Goal: Submit feedback/report problem: Submit feedback/report problem

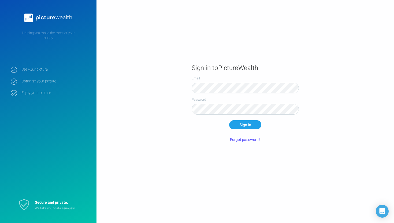
click at [262, 135] on form "Email Password Sign In Forgot password?" at bounding box center [245, 110] width 107 height 68
click at [253, 125] on button "Sign In" at bounding box center [245, 124] width 32 height 9
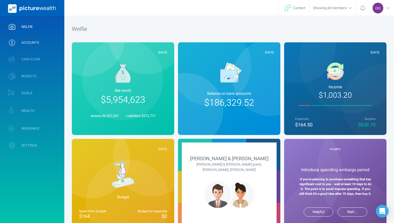
click at [38, 44] on span "ACCOUNTS" at bounding box center [29, 42] width 17 height 4
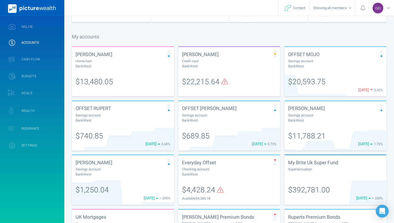
scroll to position [48, 0]
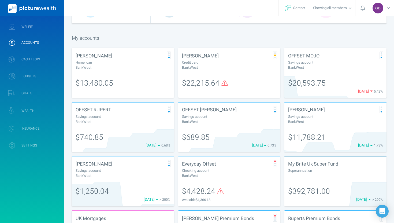
click at [212, 88] on span "$22,215.64" at bounding box center [201, 83] width 38 height 11
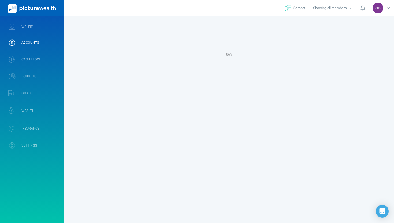
select select "L3M"
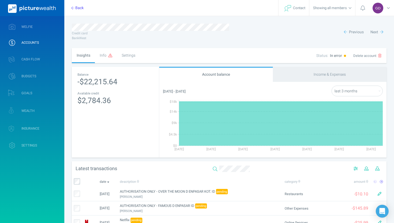
click at [111, 57] on span at bounding box center [110, 56] width 4 height 6
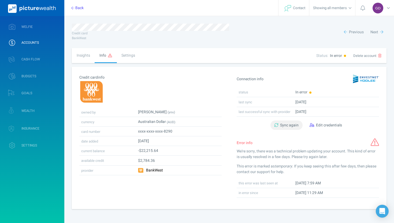
click at [292, 124] on span "Sync again" at bounding box center [289, 125] width 18 height 6
click at [319, 124] on span "Edit credentials" at bounding box center [329, 125] width 26 height 6
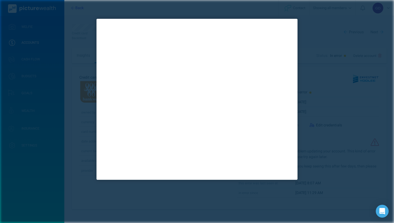
click at [168, 196] on div at bounding box center [197, 111] width 394 height 223
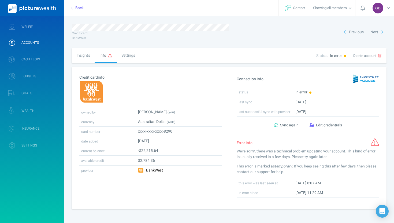
click at [31, 40] on span "ACCOUNTS" at bounding box center [29, 42] width 17 height 4
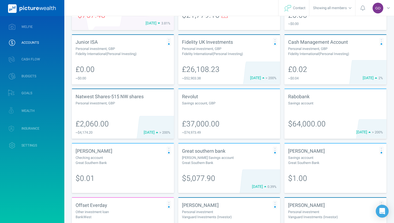
scroll to position [521, 0]
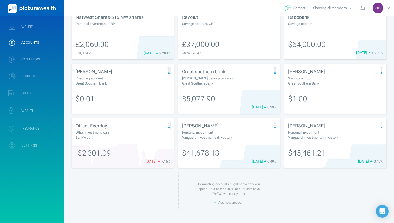
click at [213, 137] on div "Vanguard Investments (Investor)" at bounding box center [229, 137] width 95 height 5
select select "L3M"
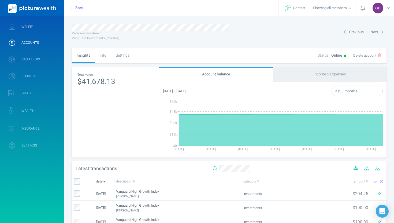
click at [102, 55] on div "Info" at bounding box center [103, 55] width 16 height 15
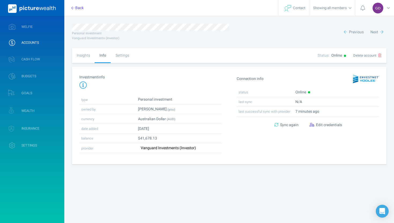
click at [122, 57] on div "Settings" at bounding box center [122, 55] width 23 height 15
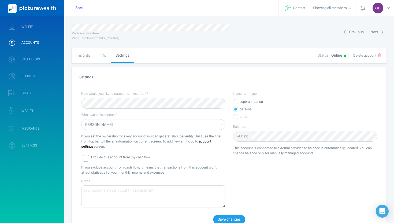
click at [218, 127] on select "[PERSON_NAME] [PERSON_NAME] & [PERSON_NAME] (joint) [PERSON_NAME] [PERSON_NAME]" at bounding box center [153, 124] width 144 height 11
select select "6197"
click at [230, 218] on button "Save changes" at bounding box center [229, 219] width 32 height 9
click at [106, 57] on div "Info" at bounding box center [103, 55] width 16 height 15
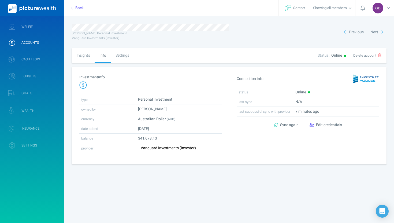
click at [86, 56] on div "Insights" at bounding box center [83, 55] width 23 height 15
select select "L3M"
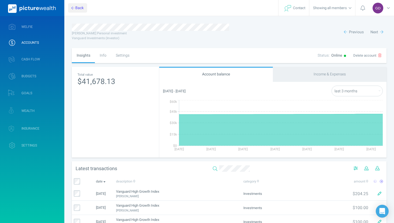
click at [77, 5] on button "Back" at bounding box center [77, 7] width 19 height 9
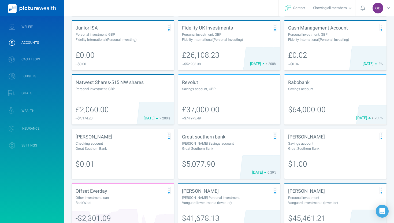
scroll to position [521, 0]
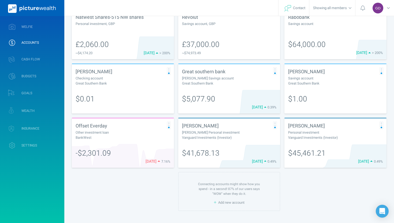
click at [304, 145] on div "$45,461.21" at bounding box center [335, 156] width 102 height 24
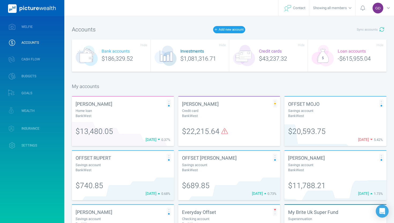
select select "L3M"
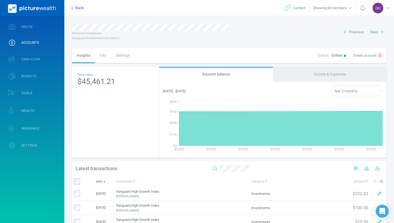
click at [105, 58] on div "Info" at bounding box center [103, 55] width 16 height 15
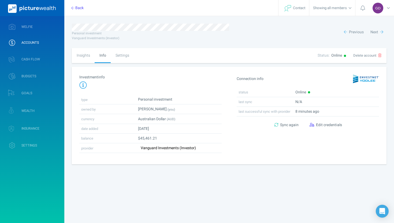
click at [125, 57] on div "Settings" at bounding box center [122, 55] width 23 height 15
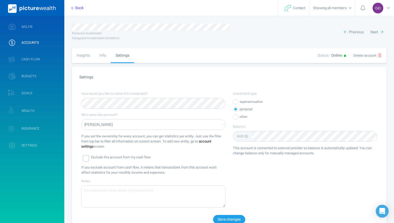
click at [129, 123] on select "[PERSON_NAME] [PERSON_NAME] & [PERSON_NAME] (joint) [PERSON_NAME] [PERSON_NAME]" at bounding box center [153, 124] width 144 height 11
select select "6198"
click at [222, 217] on button "Save changes" at bounding box center [229, 219] width 32 height 9
click at [77, 9] on button "Back" at bounding box center [77, 7] width 19 height 9
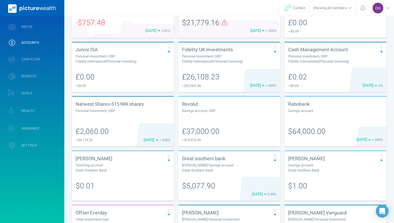
scroll to position [521, 0]
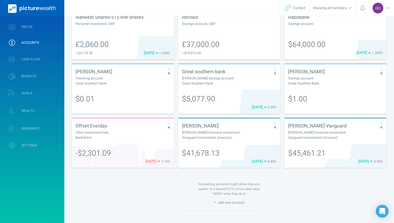
click at [204, 138] on div "Vanguard Investments (Investor)" at bounding box center [229, 137] width 95 height 5
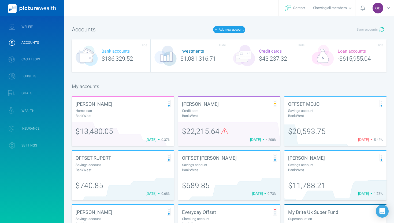
select select "L3M"
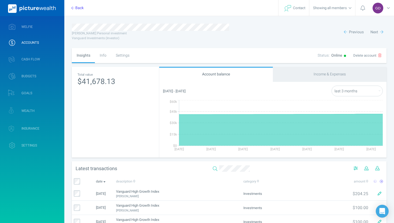
click at [104, 55] on div "Info" at bounding box center [103, 55] width 16 height 15
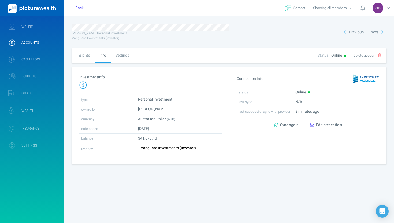
click at [121, 55] on div "Settings" at bounding box center [122, 55] width 23 height 15
select select "6197"
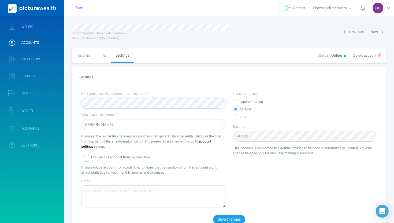
click at [72, 106] on div "Settings How would you like to name this investment? Who owns this account? [PE…" at bounding box center [229, 149] width 315 height 165
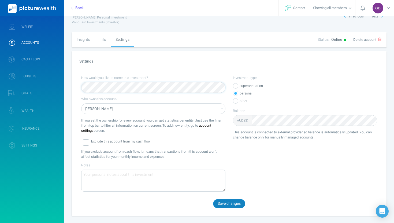
click at [230, 202] on button "Save changes" at bounding box center [229, 203] width 32 height 9
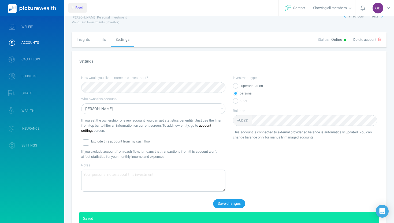
click at [73, 9] on icon "button" at bounding box center [72, 8] width 3 height 4
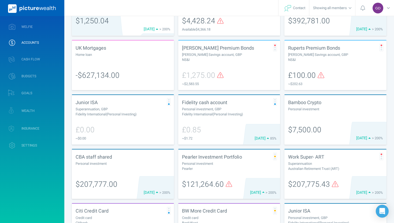
scroll to position [228, 0]
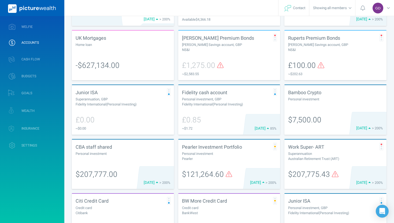
click at [340, 45] on div "[PERSON_NAME] Savings account, GBP" at bounding box center [335, 44] width 95 height 5
select select "L3M"
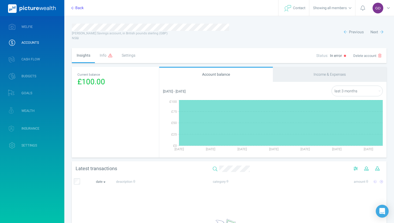
click at [103, 57] on div "Info" at bounding box center [106, 55] width 22 height 15
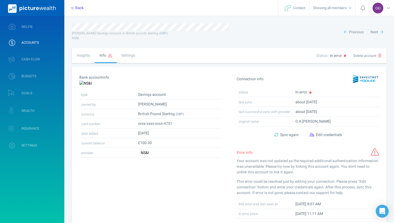
click at [125, 54] on div "Settings" at bounding box center [128, 55] width 23 height 15
select select "6197"
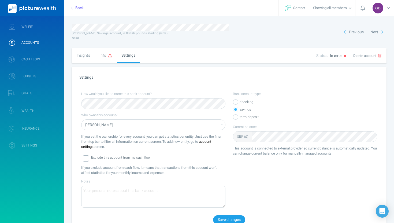
click at [103, 56] on div "Info" at bounding box center [106, 55] width 22 height 15
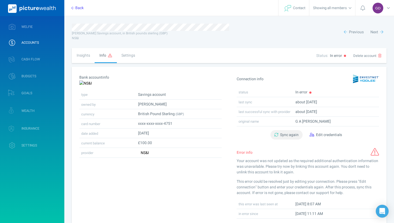
click at [287, 134] on span "Sync again" at bounding box center [289, 135] width 18 height 6
click at [320, 133] on span "Edit credentials" at bounding box center [329, 135] width 26 height 6
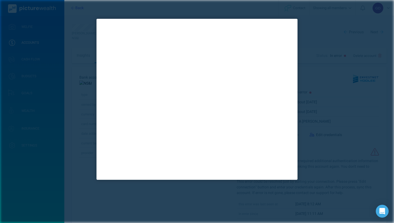
click at [249, 195] on div at bounding box center [197, 111] width 394 height 223
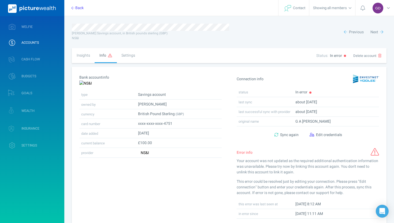
click at [125, 56] on div "Settings" at bounding box center [128, 55] width 23 height 15
select select "6197"
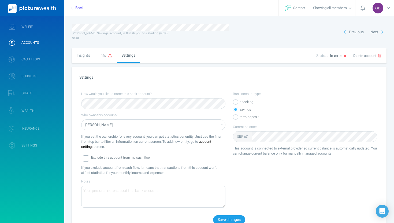
click at [85, 55] on div "Insights" at bounding box center [83, 55] width 23 height 15
select select "L3M"
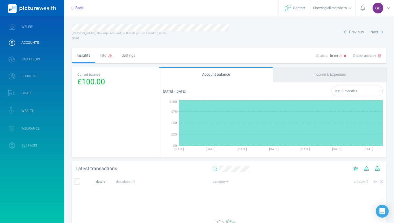
click at [106, 51] on div "Info" at bounding box center [106, 55] width 22 height 15
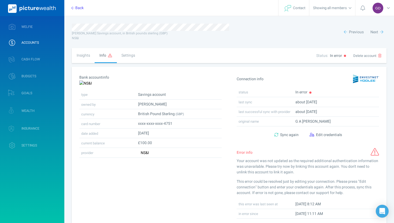
scroll to position [12, 0]
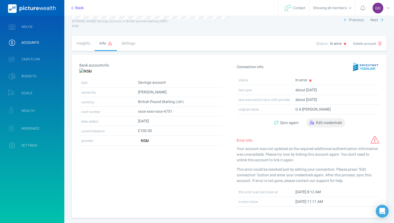
click at [316, 123] on span "Edit credentials" at bounding box center [329, 123] width 26 height 6
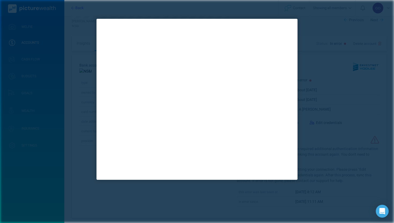
scroll to position [0, 0]
click at [214, 188] on div at bounding box center [197, 111] width 394 height 223
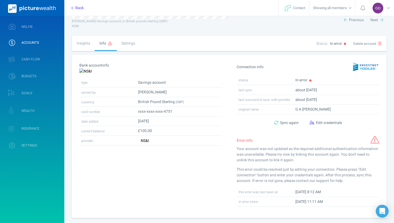
click at [33, 43] on span "ACCOUNTS" at bounding box center [29, 42] width 17 height 4
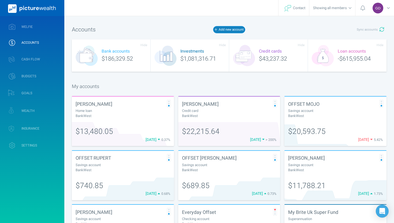
click at [219, 32] on button "Add new account" at bounding box center [229, 29] width 32 height 7
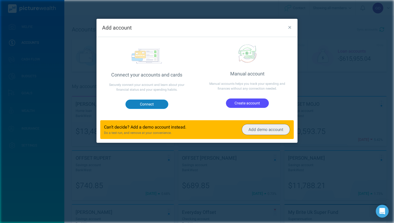
click at [156, 102] on button "Connect" at bounding box center [146, 103] width 43 height 9
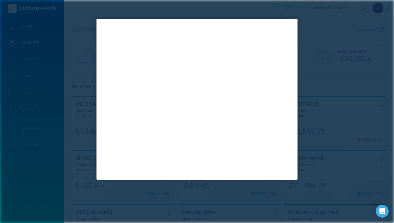
click at [55, 165] on div at bounding box center [197, 111] width 394 height 223
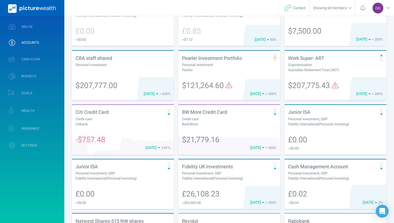
scroll to position [314, 0]
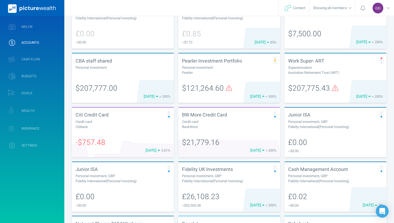
click at [251, 83] on div "$121,264.60" at bounding box center [229, 88] width 95 height 11
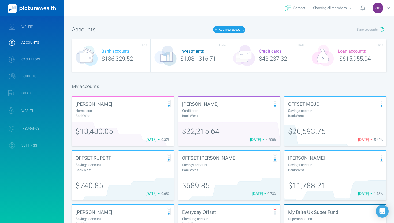
select select "L3M"
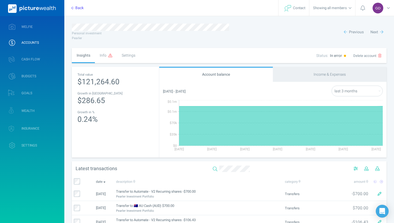
click at [109, 56] on icon at bounding box center [110, 56] width 4 height 4
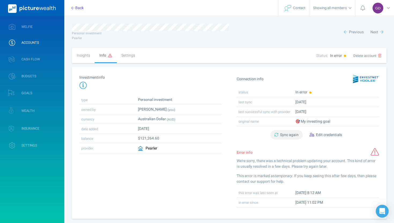
click at [278, 132] on button "Sync again" at bounding box center [286, 134] width 32 height 9
click at [314, 135] on button "Edit credentials" at bounding box center [325, 134] width 39 height 9
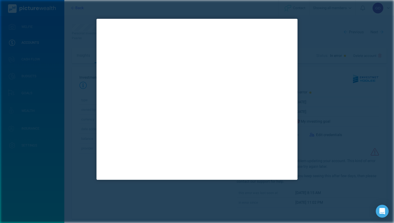
click at [327, 109] on div at bounding box center [197, 111] width 394 height 223
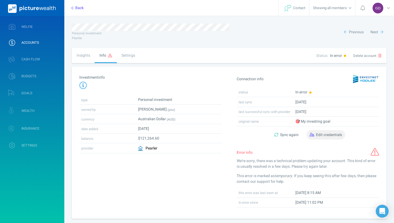
click at [316, 135] on span "Edit credentials" at bounding box center [329, 135] width 26 height 6
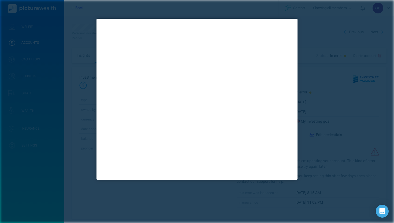
click at [350, 22] on div at bounding box center [197, 111] width 394 height 223
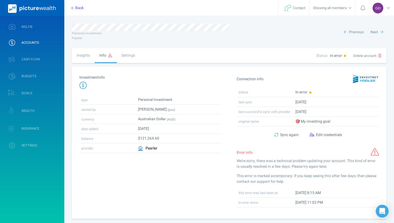
click at [30, 41] on span "ACCOUNTS" at bounding box center [29, 42] width 17 height 4
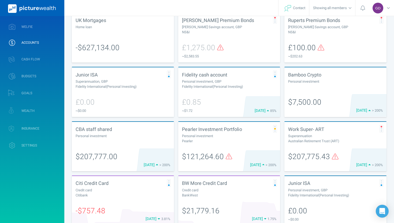
scroll to position [248, 0]
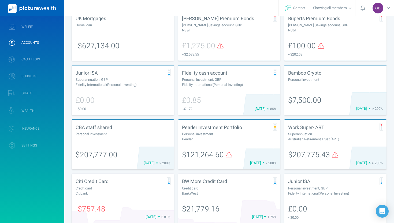
click at [145, 145] on div "$207,777.00" at bounding box center [123, 157] width 102 height 24
select select "L3M"
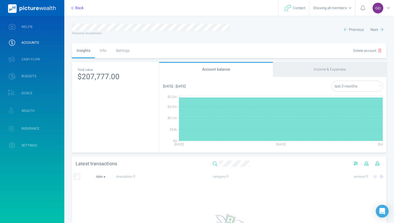
click at [103, 53] on div "Info" at bounding box center [103, 50] width 16 height 15
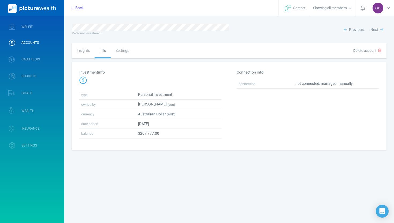
click at [117, 50] on div "Settings" at bounding box center [122, 50] width 23 height 15
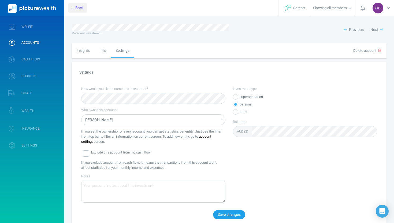
click at [74, 7] on button "Back" at bounding box center [77, 7] width 19 height 9
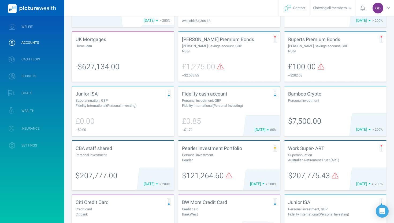
scroll to position [228, 0]
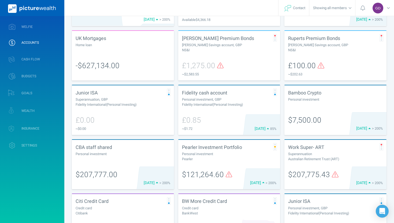
click at [330, 165] on div "$207,775.43" at bounding box center [335, 177] width 102 height 24
select select "L3M"
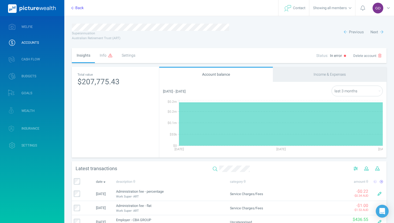
click at [106, 54] on div "Info" at bounding box center [106, 55] width 22 height 15
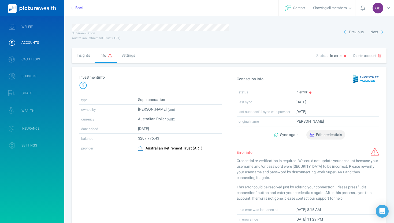
click at [322, 134] on span "Edit credentials" at bounding box center [329, 135] width 26 height 6
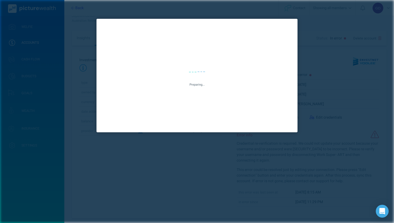
click at [209, 195] on div "Preparing..." at bounding box center [197, 111] width 394 height 223
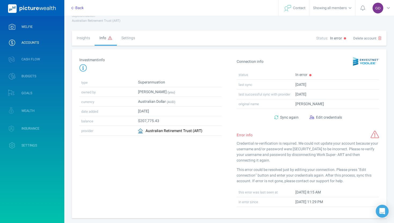
click at [25, 27] on span "WELFIE" at bounding box center [26, 27] width 11 height 4
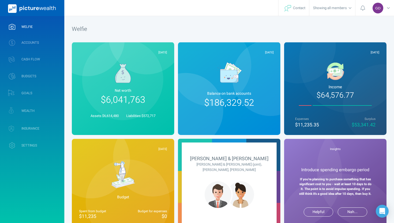
click at [127, 89] on span "Net worth" at bounding box center [123, 91] width 88 height 6
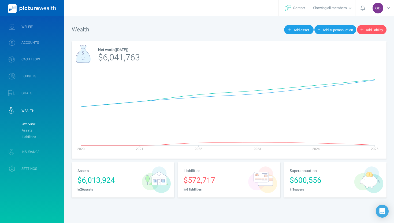
click at [313, 187] on div "Superannuation $600,556 In 3 supers" at bounding box center [317, 179] width 67 height 35
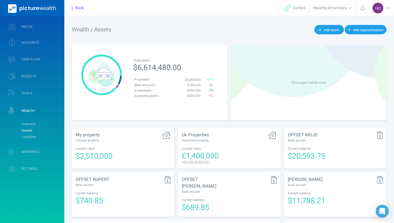
click at [38, 10] on img at bounding box center [32, 8] width 48 height 9
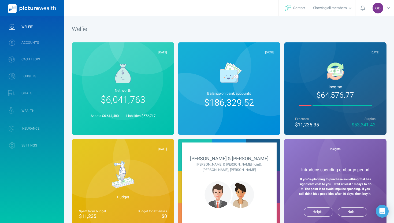
click at [131, 84] on div at bounding box center [123, 72] width 92 height 28
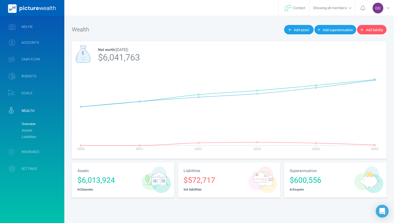
click at [124, 188] on div "In 26 asset s" at bounding box center [107, 189] width 61 height 5
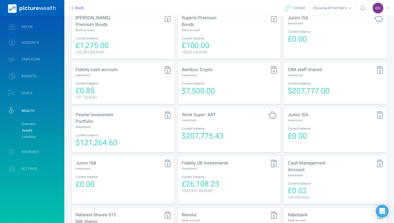
scroll to position [252, 0]
click at [207, 132] on span "$207,775.43" at bounding box center [203, 135] width 42 height 11
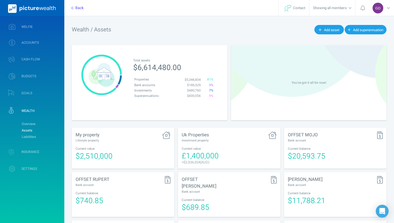
select select "L3M"
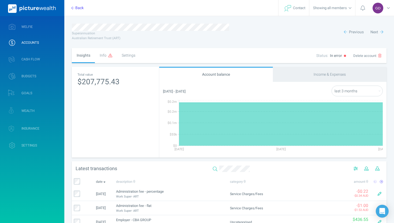
click at [105, 57] on div "Info" at bounding box center [106, 55] width 22 height 15
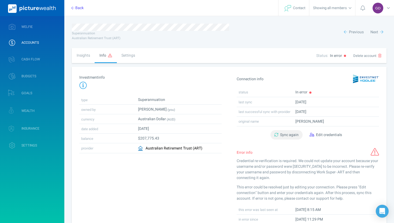
click at [292, 133] on span "Sync again" at bounding box center [289, 135] width 18 height 6
click at [384, 11] on div "GD" at bounding box center [382, 8] width 24 height 16
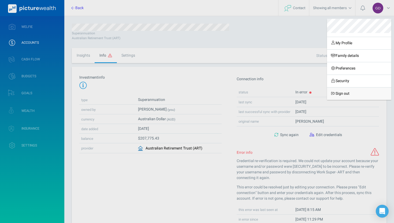
click at [347, 92] on link "Sign out" at bounding box center [359, 93] width 64 height 13
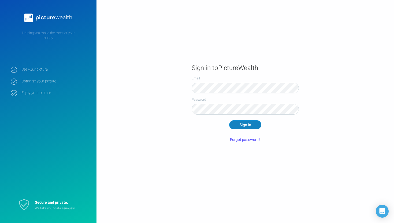
click at [241, 125] on button "Sign In" at bounding box center [245, 124] width 32 height 9
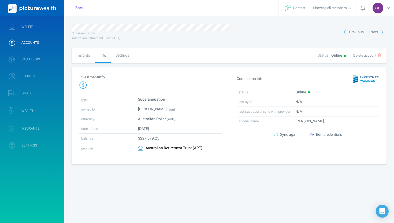
click at [82, 54] on div "Insights" at bounding box center [83, 55] width 23 height 15
select select "L3M"
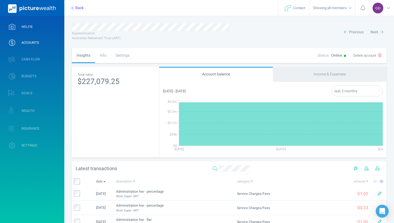
click at [25, 29] on span "WELFIE" at bounding box center [26, 27] width 11 height 4
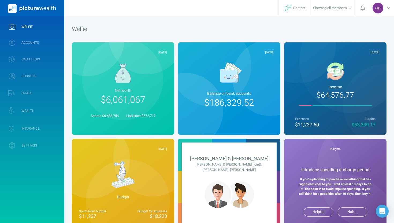
click at [108, 99] on span "$6,061,067" at bounding box center [123, 99] width 44 height 13
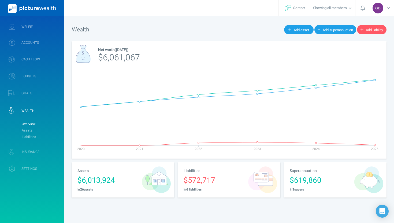
click at [317, 186] on div "Superannuation $619,860 In 3 supers" at bounding box center [317, 179] width 67 height 35
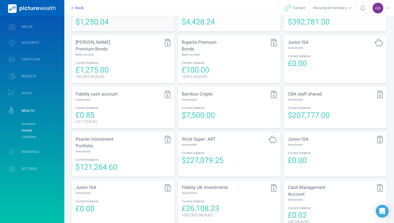
scroll to position [227, 0]
click at [130, 138] on div "Pearler Investment Portfolio Investment" at bounding box center [123, 144] width 95 height 18
select select "L3M"
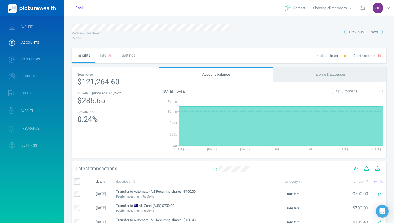
click at [106, 57] on div "Info" at bounding box center [106, 55] width 22 height 15
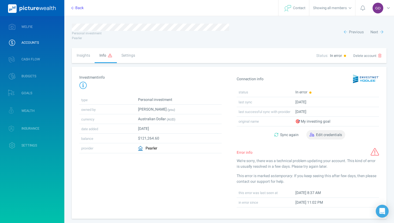
click at [330, 133] on span "Edit credentials" at bounding box center [329, 135] width 26 height 6
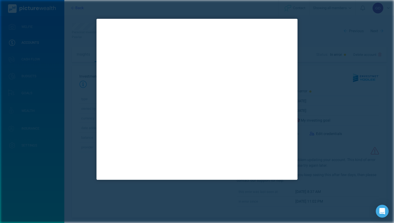
click at [208, 203] on div at bounding box center [197, 111] width 394 height 223
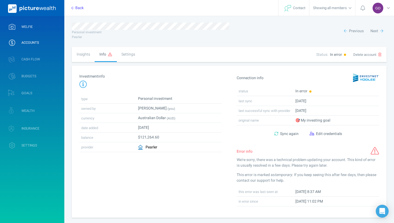
click at [29, 28] on span "WELFIE" at bounding box center [26, 27] width 11 height 4
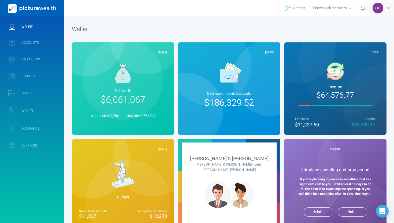
click at [383, 11] on div "GD" at bounding box center [382, 8] width 24 height 16
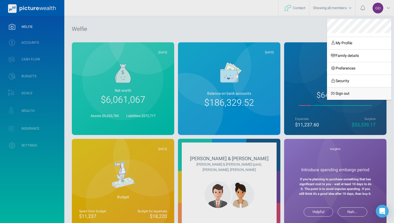
click at [342, 95] on link "Sign out" at bounding box center [359, 93] width 64 height 13
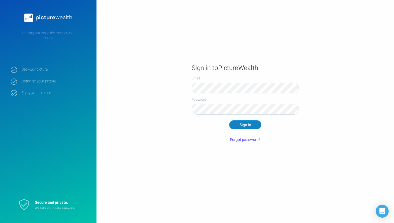
click at [251, 123] on button "Sign In" at bounding box center [245, 124] width 32 height 9
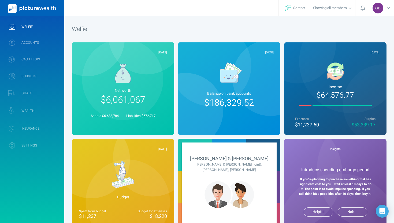
click at [139, 96] on span "$6,061,067" at bounding box center [123, 99] width 44 height 13
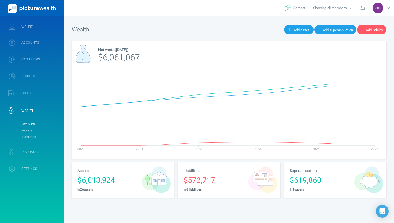
click at [137, 180] on div "$6,013,924" at bounding box center [107, 180] width 61 height 11
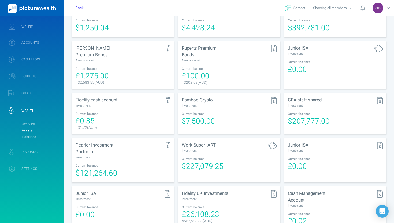
scroll to position [234, 0]
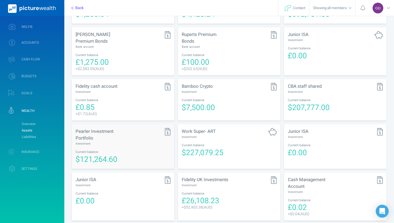
click at [124, 155] on div "$121,264.60" at bounding box center [123, 159] width 95 height 11
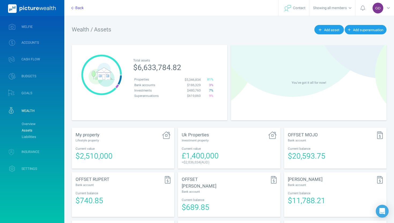
select select "L3M"
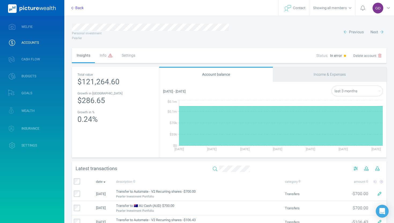
click at [104, 55] on div "Info" at bounding box center [106, 55] width 22 height 15
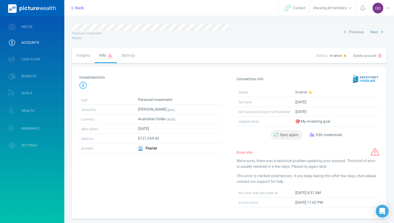
click at [296, 133] on span "Sync again" at bounding box center [289, 135] width 18 height 6
click at [127, 53] on div "Settings" at bounding box center [128, 55] width 23 height 15
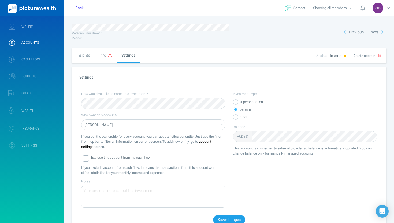
click at [87, 54] on div "Insights" at bounding box center [83, 55] width 23 height 15
select select "L3M"
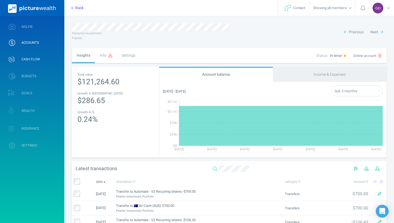
click at [34, 57] on span "CASH FLOW" at bounding box center [30, 59] width 18 height 4
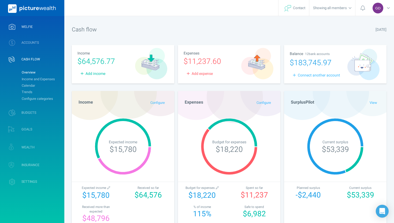
click at [33, 30] on link "WELFIE" at bounding box center [32, 27] width 64 height 14
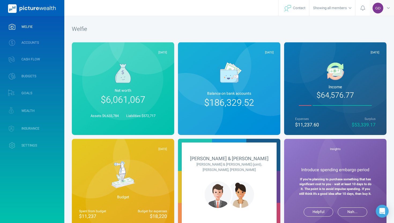
click at [382, 9] on span "GD" at bounding box center [377, 8] width 11 height 11
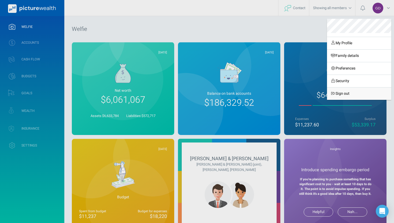
click at [347, 91] on link "Sign out" at bounding box center [359, 93] width 64 height 13
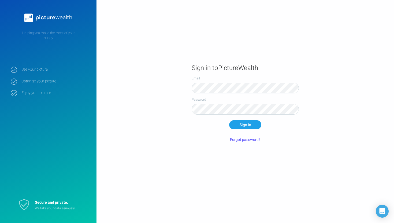
click at [199, 129] on div "Sign In" at bounding box center [245, 124] width 107 height 9
click at [250, 124] on button "Sign In" at bounding box center [245, 124] width 32 height 9
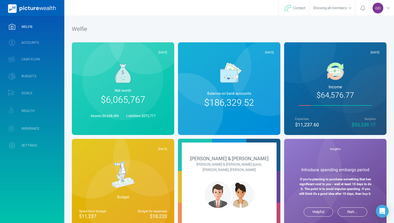
click at [143, 86] on div "Net worth $6,065,767" at bounding box center [123, 96] width 92 height 21
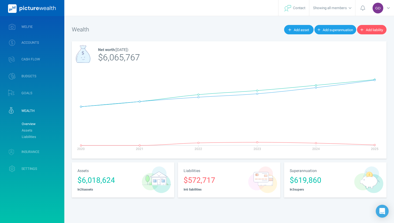
click at [109, 183] on div "$6,018,624" at bounding box center [107, 180] width 61 height 11
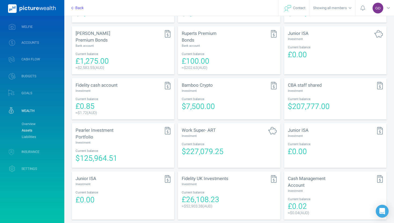
scroll to position [237, 0]
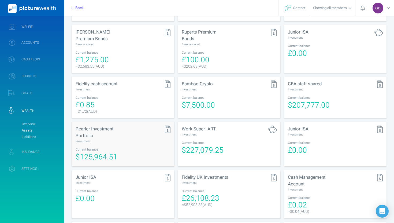
click at [118, 151] on div "$125,964.51" at bounding box center [123, 156] width 95 height 11
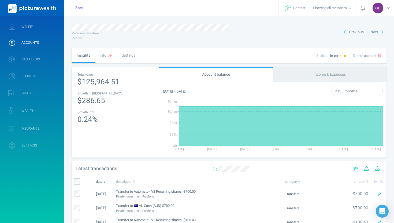
click at [379, 91] on select "last 30 days last 3 months last 6 months last 12 months this month last month t…" at bounding box center [357, 91] width 51 height 11
select select "L12M"
click at [355, 93] on select "last 30 days last 3 months last 6 months last 12 months this month last month t…" at bounding box center [357, 91] width 51 height 11
click at [29, 31] on link "WELFIE" at bounding box center [32, 27] width 64 height 14
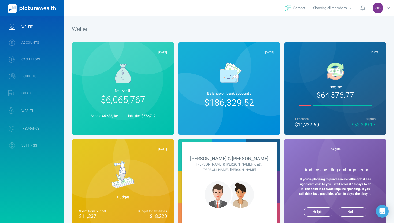
click at [213, 78] on div at bounding box center [229, 73] width 89 height 36
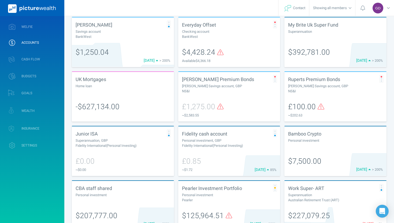
scroll to position [189, 0]
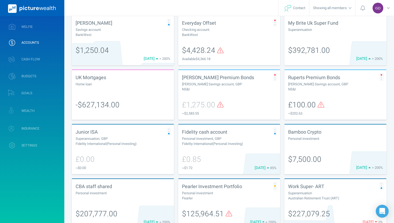
click at [215, 100] on span "£1,275.00" at bounding box center [203, 104] width 42 height 11
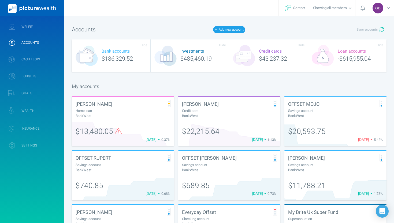
select select "L3M"
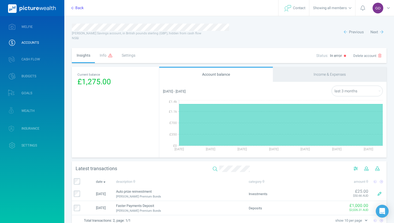
click at [102, 56] on div "Info" at bounding box center [106, 55] width 22 height 15
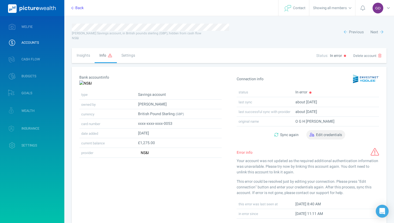
click at [329, 135] on span "Edit credentials" at bounding box center [329, 135] width 26 height 6
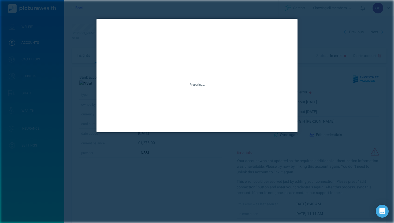
click at [321, 38] on div "Preparing..." at bounding box center [197, 111] width 394 height 223
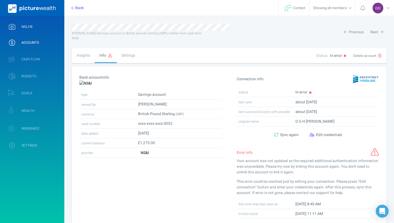
click at [44, 27] on link "WELFIE" at bounding box center [32, 27] width 64 height 14
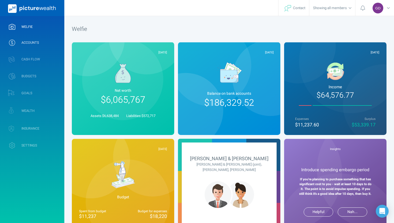
click at [32, 38] on link "ACCOUNTS" at bounding box center [32, 43] width 64 height 14
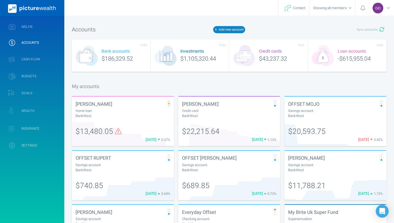
click at [234, 30] on button "Add new account" at bounding box center [229, 29] width 32 height 7
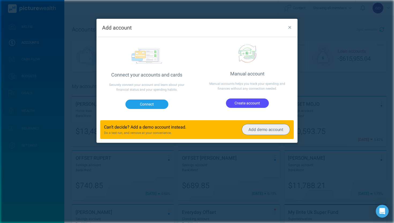
click at [156, 98] on div "Connect" at bounding box center [146, 106] width 100 height 20
click at [153, 103] on button "Connect" at bounding box center [146, 103] width 43 height 9
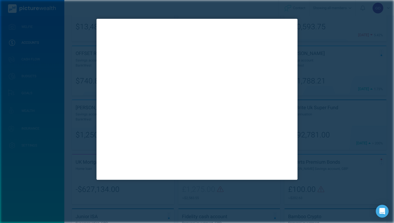
scroll to position [109, 0]
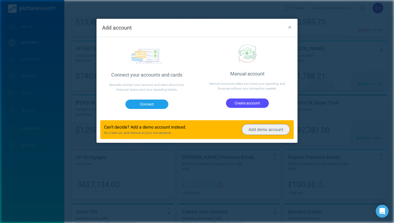
click at [262, 12] on div "Add account Connect your accounts and cards Securely connect your account and l…" at bounding box center [197, 111] width 394 height 223
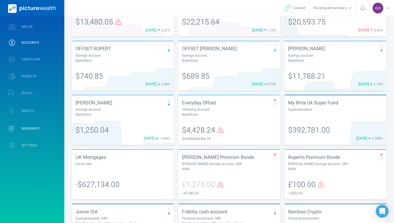
click at [43, 123] on link "INSURANCE" at bounding box center [32, 129] width 64 height 16
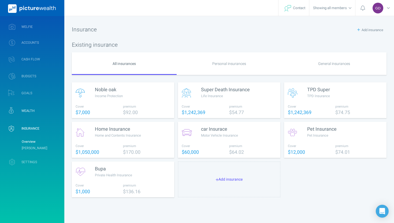
click at [34, 113] on link "WEALTH" at bounding box center [32, 111] width 64 height 16
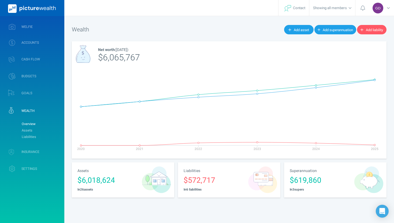
click at [122, 180] on div "$6,018,624" at bounding box center [107, 180] width 61 height 11
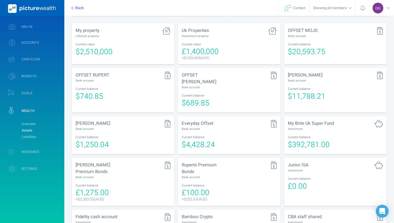
scroll to position [106, 0]
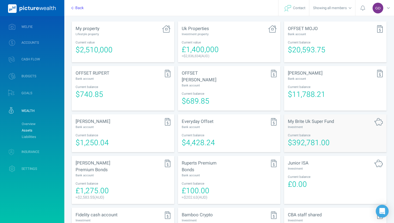
click at [311, 133] on div "Current balance" at bounding box center [335, 135] width 95 height 5
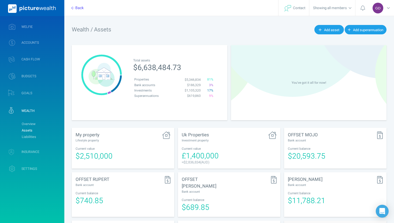
select select "L3M"
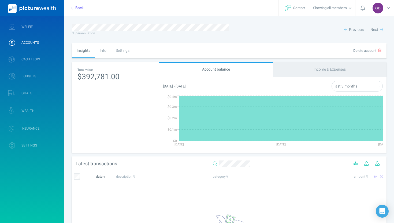
click at [106, 50] on div "Info" at bounding box center [103, 50] width 16 height 15
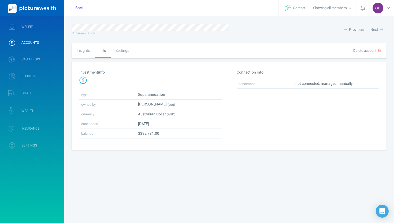
click at [118, 51] on div "Settings" at bounding box center [122, 50] width 23 height 15
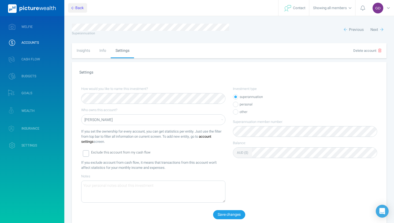
click at [79, 6] on button "Back" at bounding box center [77, 7] width 19 height 9
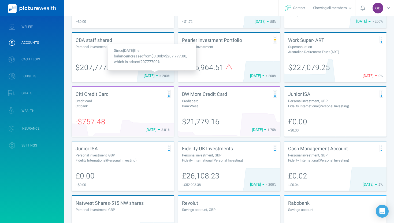
scroll to position [341, 0]
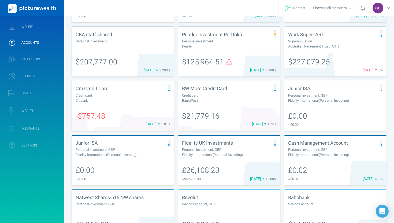
click at [210, 153] on div "Fidelity International(Personal Investing)" at bounding box center [229, 154] width 95 height 5
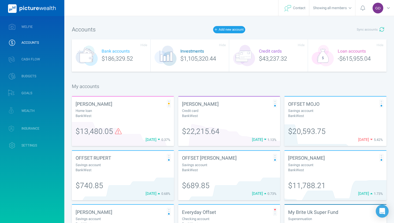
select select "L3M"
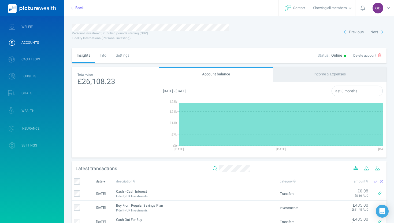
click at [106, 59] on div "Info" at bounding box center [103, 55] width 16 height 15
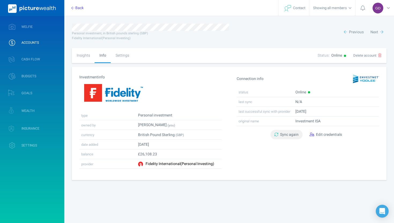
click at [288, 130] on button "Sync again" at bounding box center [286, 134] width 32 height 9
click at [288, 134] on span "Sync again" at bounding box center [289, 135] width 18 height 6
click at [125, 55] on div "Settings" at bounding box center [122, 55] width 23 height 15
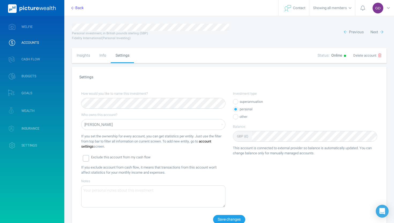
click at [89, 55] on div "Insights" at bounding box center [83, 55] width 23 height 15
select select "L3M"
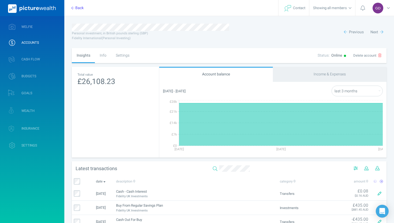
click at [103, 54] on div "Info" at bounding box center [103, 55] width 16 height 15
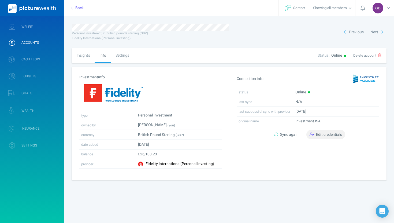
click at [317, 135] on span "Edit credentials" at bounding box center [329, 135] width 26 height 6
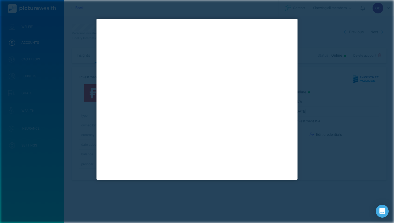
click at [197, 206] on div at bounding box center [197, 111] width 394 height 223
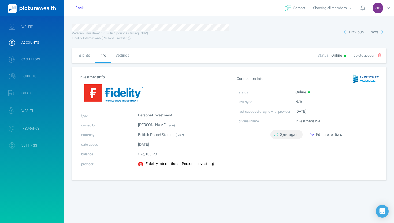
click at [281, 133] on span "Sync again" at bounding box center [289, 135] width 18 height 6
click at [116, 59] on div "Settings" at bounding box center [122, 55] width 23 height 15
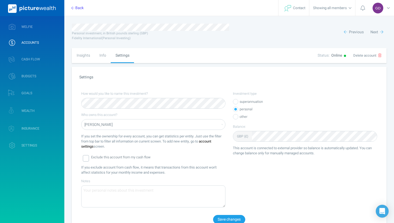
click at [88, 56] on div "Insights" at bounding box center [83, 55] width 23 height 15
select select "L3M"
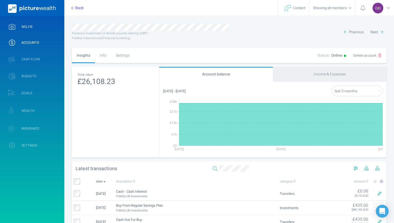
click at [23, 32] on link "WELFIE" at bounding box center [32, 27] width 64 height 14
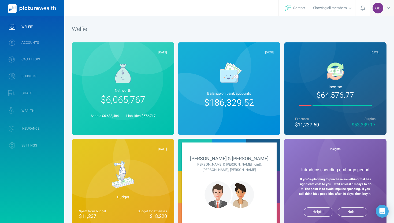
click at [386, 5] on div "GD" at bounding box center [382, 8] width 24 height 16
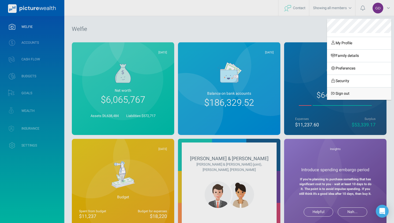
click at [349, 93] on link "Sign out" at bounding box center [359, 93] width 64 height 13
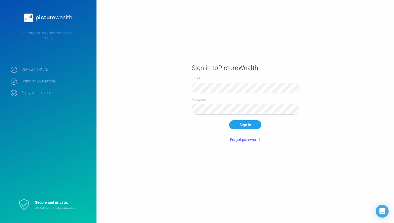
click at [293, 124] on div "Sign In" at bounding box center [245, 124] width 107 height 9
click at [239, 123] on button "Sign In" at bounding box center [245, 124] width 32 height 9
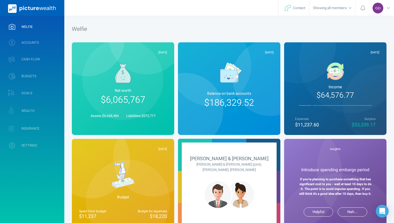
click at [140, 90] on span "Net worth" at bounding box center [123, 91] width 88 height 6
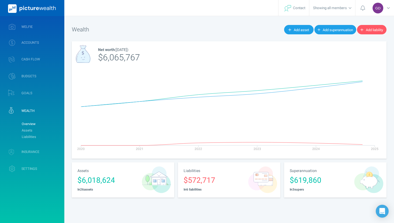
click at [144, 176] on img at bounding box center [156, 179] width 29 height 27
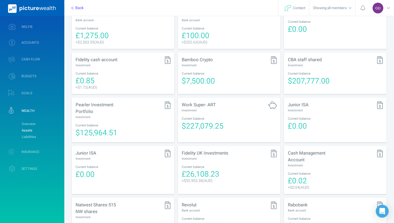
scroll to position [263, 0]
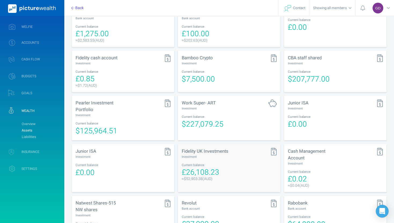
click at [194, 176] on div "≈ $52,903.38 ( AUD )" at bounding box center [201, 179] width 38 height 6
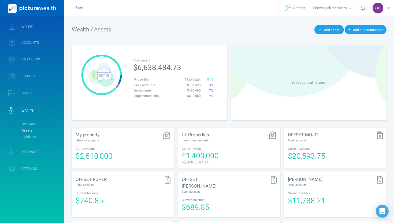
select select "L3M"
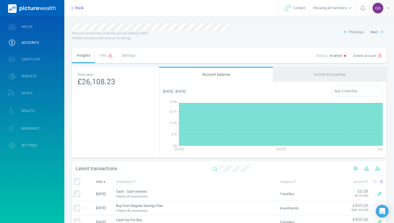
click at [384, 12] on div "GD" at bounding box center [382, 8] width 24 height 16
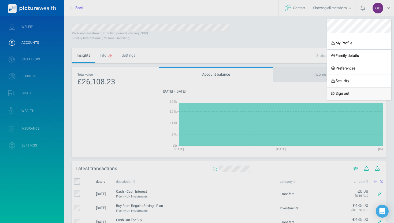
click at [351, 89] on link "Sign out" at bounding box center [359, 93] width 64 height 13
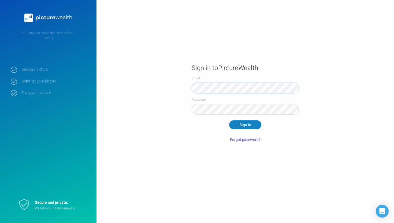
click at [239, 126] on button "Sign In" at bounding box center [245, 124] width 32 height 9
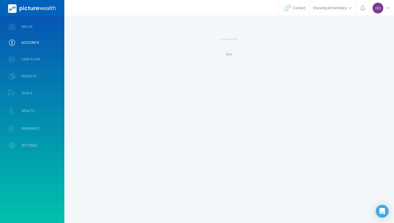
select select "L3M"
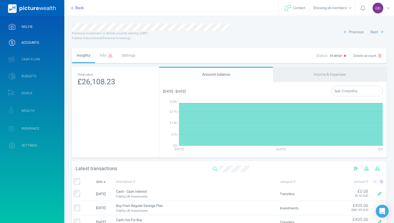
click at [35, 29] on link "WELFIE" at bounding box center [32, 27] width 64 height 14
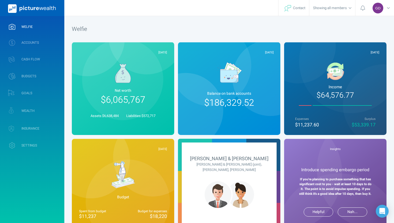
click at [100, 90] on span "Net worth" at bounding box center [123, 91] width 88 height 6
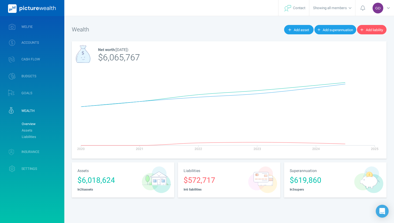
click at [175, 183] on div "Assets $6,018,624 In 26 asset s" at bounding box center [123, 179] width 106 height 39
click at [155, 181] on img at bounding box center [156, 179] width 29 height 27
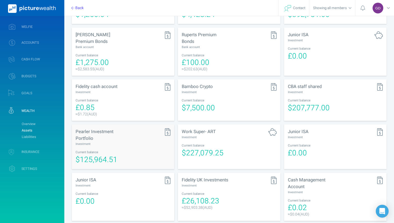
scroll to position [239, 0]
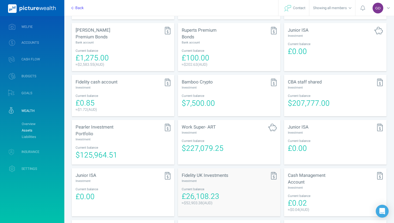
click at [206, 187] on div "Current balance" at bounding box center [229, 189] width 95 height 5
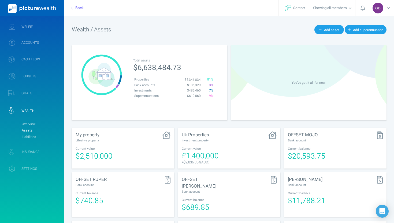
select select "L3M"
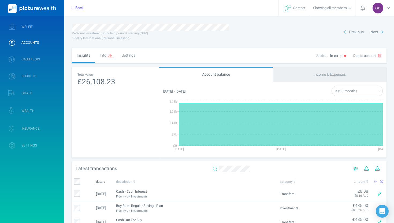
click at [104, 54] on div "Info" at bounding box center [106, 55] width 22 height 15
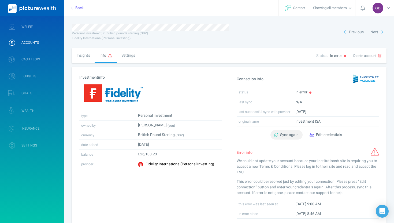
click at [286, 136] on button "Sync again" at bounding box center [286, 134] width 32 height 9
click at [311, 133] on icon "button" at bounding box center [311, 135] width 5 height 4
click at [32, 31] on link "WELFIE" at bounding box center [32, 27] width 64 height 14
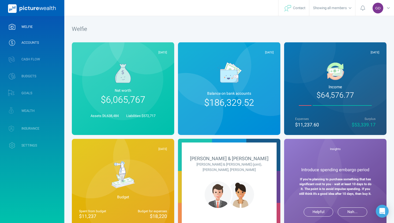
click at [30, 38] on link "ACCOUNTS" at bounding box center [32, 43] width 64 height 14
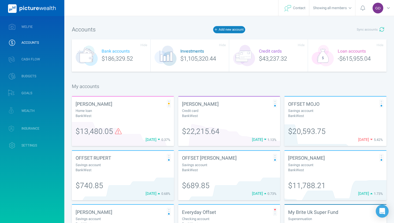
click at [231, 28] on button "Add new account" at bounding box center [229, 29] width 32 height 7
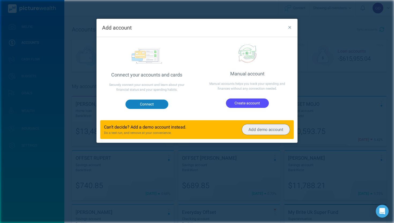
click at [148, 105] on button "Connect" at bounding box center [146, 103] width 43 height 9
click at [199, 183] on div "Add account Connect your accounts and cards Securely connect your account and l…" at bounding box center [197, 111] width 394 height 223
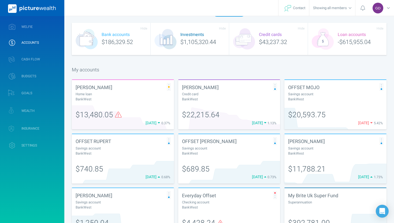
scroll to position [18, 0]
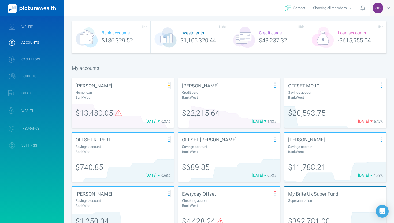
click at [385, 9] on div "GD" at bounding box center [382, 8] width 24 height 16
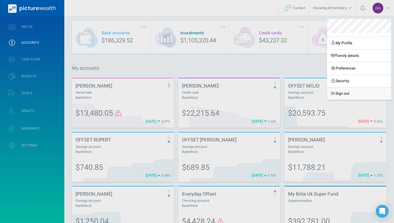
click at [348, 91] on link "Sign out" at bounding box center [359, 93] width 64 height 13
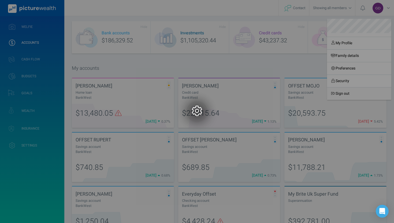
scroll to position [0, 0]
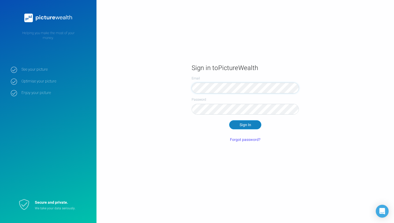
click at [242, 125] on button "Sign In" at bounding box center [245, 124] width 32 height 9
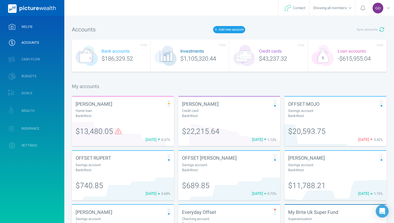
click at [35, 29] on link "WELFIE" at bounding box center [32, 27] width 64 height 14
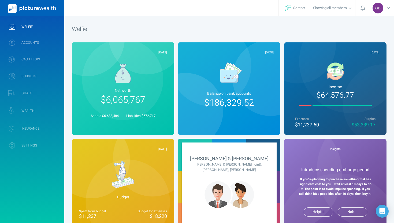
click at [123, 103] on span "$6,065,767" at bounding box center [123, 99] width 44 height 13
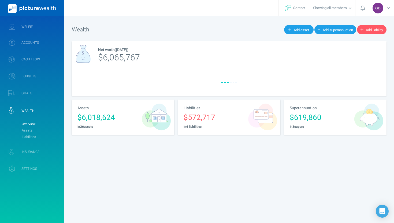
click at [140, 124] on div at bounding box center [156, 117] width 35 height 31
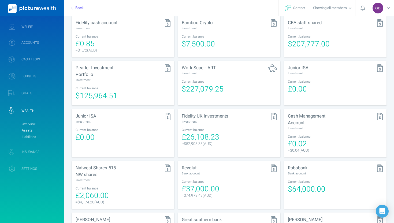
scroll to position [300, 0]
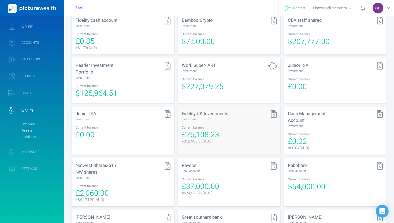
click at [211, 129] on span "£26,108.23" at bounding box center [201, 134] width 38 height 11
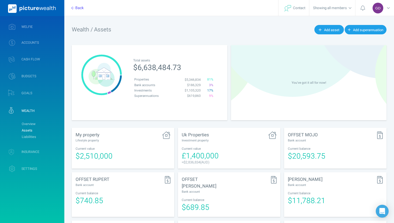
select select "L3M"
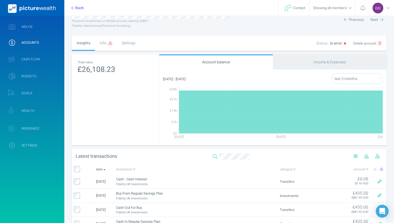
scroll to position [13, 0]
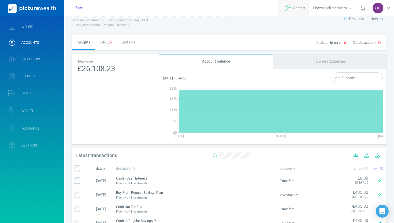
click at [290, 9] on span "Contact" at bounding box center [293, 8] width 23 height 16
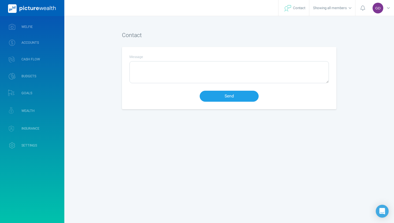
click at [173, 75] on textarea "Message" at bounding box center [229, 71] width 199 height 21
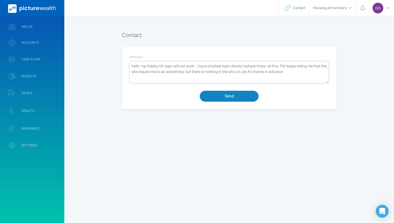
type textarea "hello- my fidelity UK login will not work - i have checked login details multip…"
click at [203, 95] on button "Send" at bounding box center [229, 96] width 59 height 11
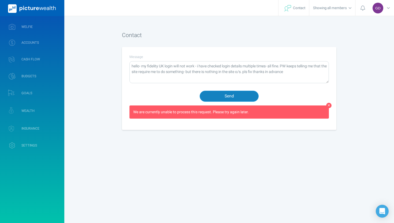
click at [203, 95] on button "Send" at bounding box center [229, 96] width 59 height 11
click at [220, 93] on button "Send" at bounding box center [229, 96] width 59 height 11
click at [295, 75] on textarea "hello- my fidelity UK login will not work - i have checked login details multip…" at bounding box center [229, 71] width 199 height 21
click at [242, 98] on button "Send" at bounding box center [229, 96] width 59 height 11
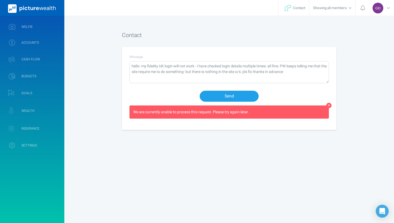
click at [329, 106] on icon at bounding box center [329, 105] width 2 height 4
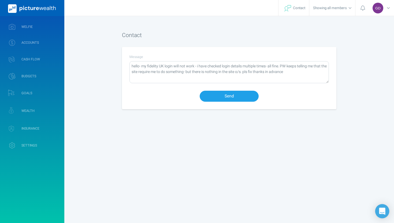
click at [382, 209] on icon "Open Intercom Messenger" at bounding box center [382, 210] width 6 height 7
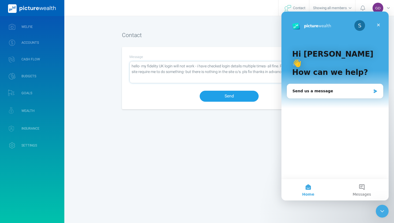
click at [252, 76] on textarea "hello- my fidelity UK login will not work - i have checked login details multip…" at bounding box center [229, 71] width 199 height 21
click at [266, 73] on textarea "hello- my fidelity UK login will not work - i have checked login details multip…" at bounding box center [229, 71] width 199 height 21
drag, startPoint x: 132, startPoint y: 64, endPoint x: 255, endPoint y: 82, distance: 124.0
click at [255, 82] on textarea "hello- my fidelity UK login will not work - i have checked login details multip…" at bounding box center [229, 71] width 199 height 21
click at [311, 88] on div "Send us a message" at bounding box center [331, 91] width 79 height 6
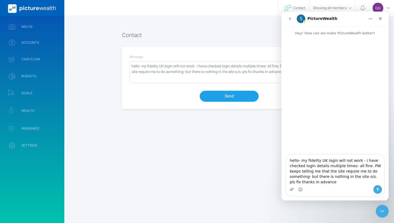
type textarea "hello- my fidelity UK login will not work - i have checked login details multip…"
click at [378, 189] on icon "Send a message…" at bounding box center [377, 189] width 3 height 3
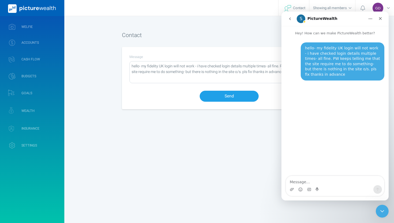
click at [236, 148] on div "[PERSON_NAME] Profile settings Account settings Family settings Security settin…" at bounding box center [197, 111] width 394 height 223
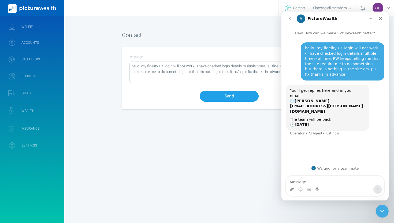
click at [260, 157] on div "[PERSON_NAME] Profile settings Account settings Family settings Security settin…" at bounding box center [197, 111] width 394 height 223
click at [380, 18] on icon "Close" at bounding box center [380, 18] width 3 height 3
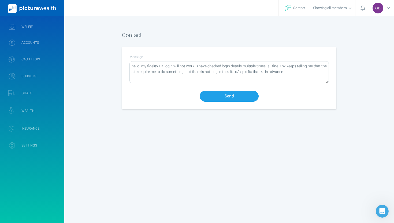
click at [320, 11] on span "Showing all members" at bounding box center [332, 8] width 39 height 16
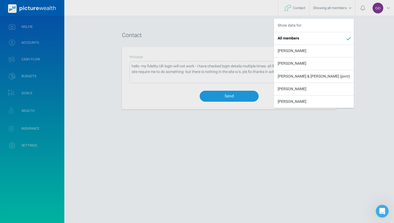
click at [320, 11] on div "Show data for: All members [PERSON_NAME] [PERSON_NAME] & [PERSON_NAME] (joint) …" at bounding box center [197, 111] width 394 height 223
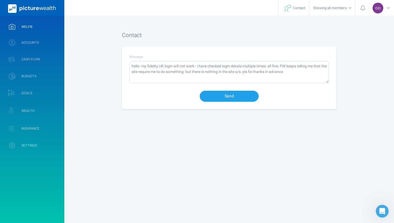
click at [18, 27] on link "WELFIE" at bounding box center [32, 27] width 64 height 14
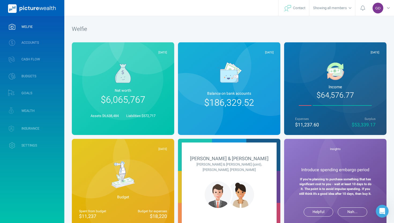
click at [352, 7] on div "Showing all members" at bounding box center [332, 8] width 46 height 16
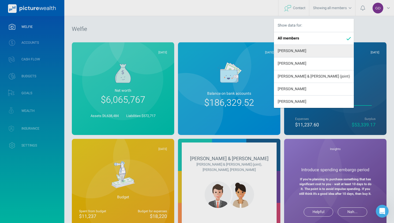
click at [333, 48] on div "[PERSON_NAME]" at bounding box center [314, 50] width 80 height 13
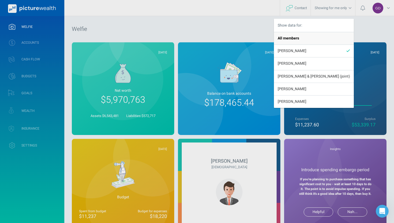
click at [299, 38] on strong "All members" at bounding box center [288, 38] width 21 height 6
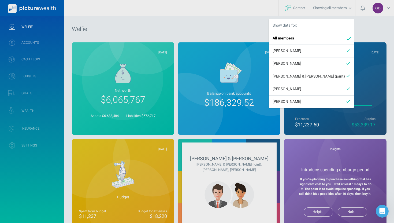
click at [253, 30] on div "Show data for: All members [PERSON_NAME] [PERSON_NAME] & [PERSON_NAME] (joint) …" at bounding box center [197, 111] width 394 height 223
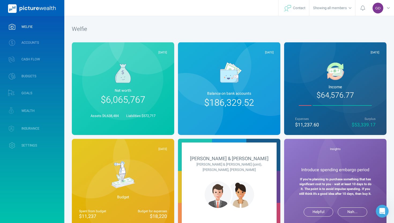
click at [124, 82] on img at bounding box center [123, 74] width 16 height 20
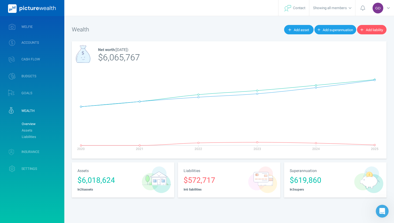
click at [144, 178] on img at bounding box center [156, 179] width 29 height 27
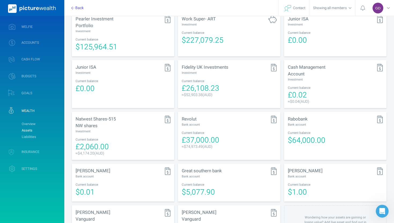
scroll to position [370, 0]
